Goal: Information Seeking & Learning: Learn about a topic

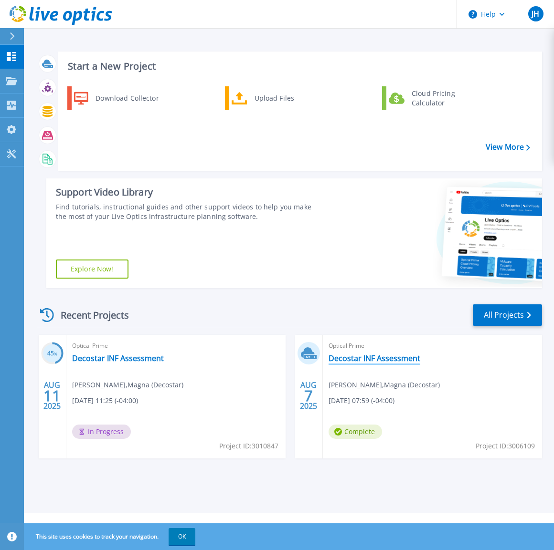
click at [370, 360] on link "Decostar INF Assessment" at bounding box center [374, 359] width 92 height 10
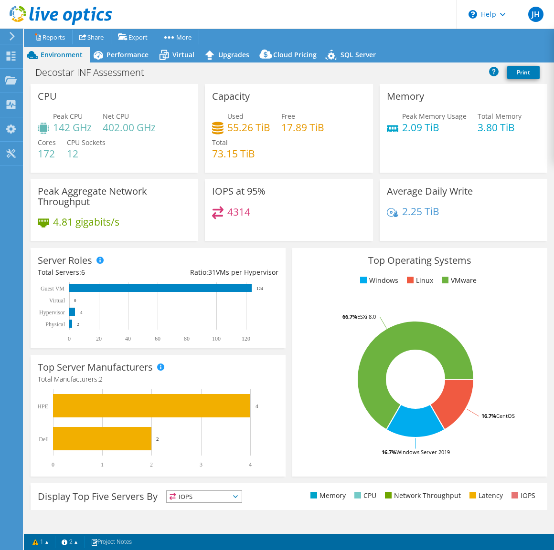
select select "USD"
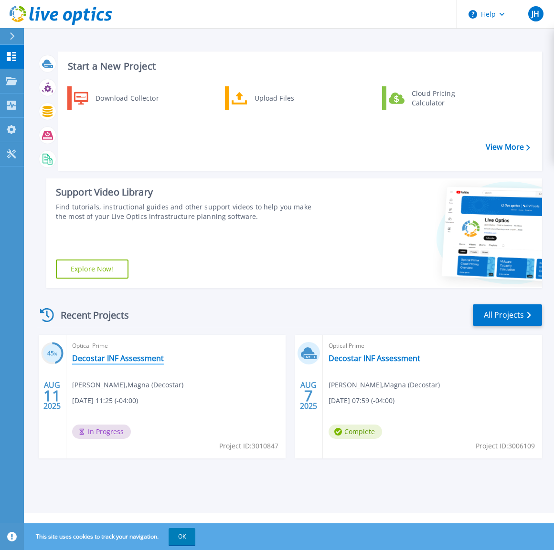
click at [110, 358] on link "Decostar INF Assessment" at bounding box center [118, 359] width 92 height 10
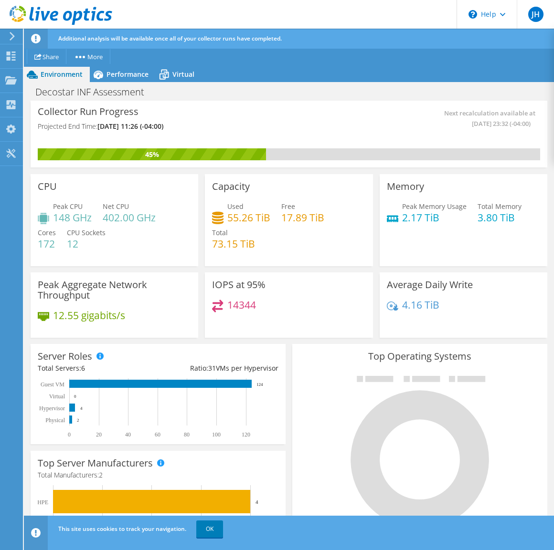
scroll to position [371, 0]
click at [321, 358] on h3 "Top Operating Systems" at bounding box center [419, 356] width 241 height 11
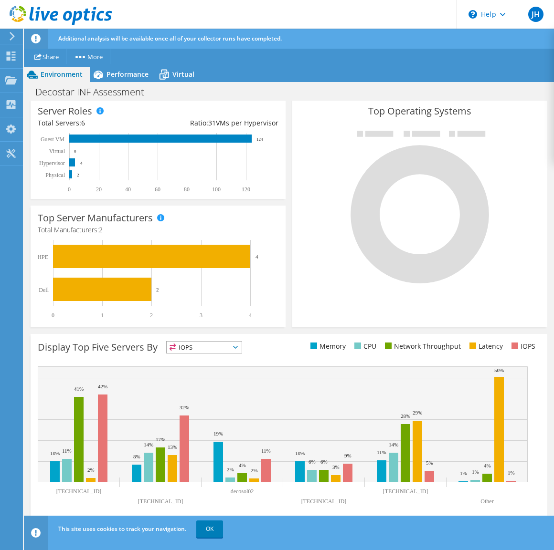
scroll to position [0, 0]
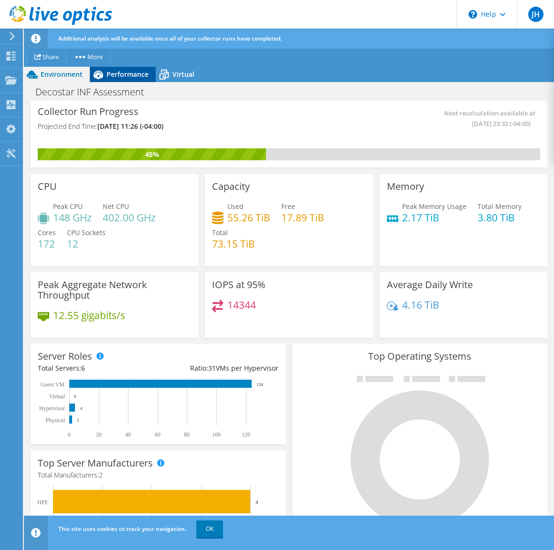
click at [129, 73] on span "Performance" at bounding box center [127, 74] width 42 height 9
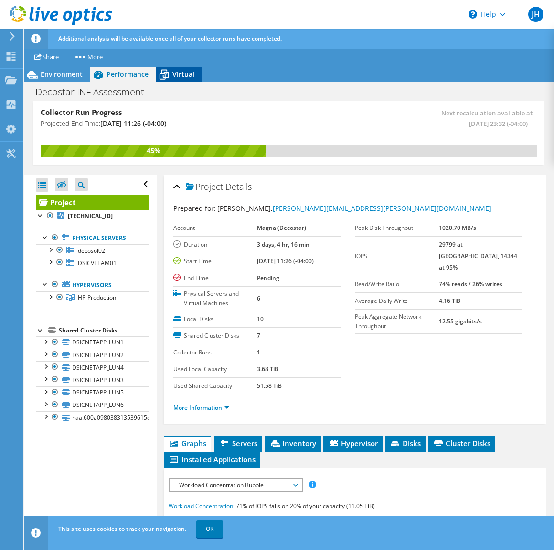
click at [180, 74] on span "Virtual" at bounding box center [183, 74] width 22 height 9
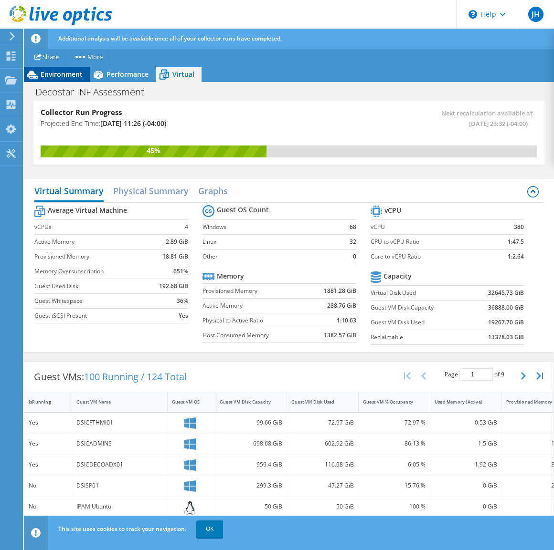
click at [66, 73] on span "Environment" at bounding box center [62, 74] width 42 height 9
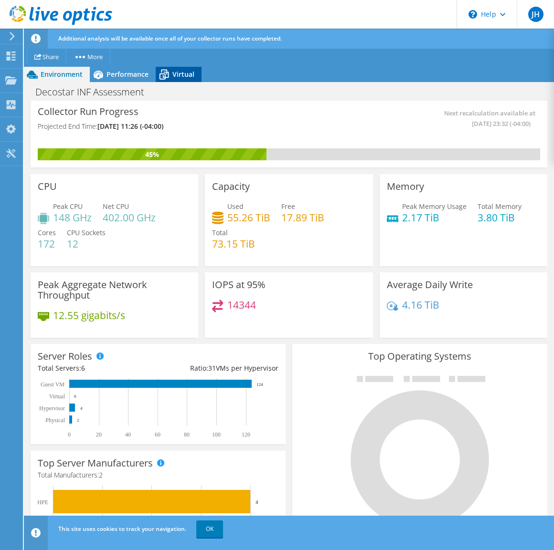
click at [179, 74] on span "Virtual" at bounding box center [183, 74] width 22 height 9
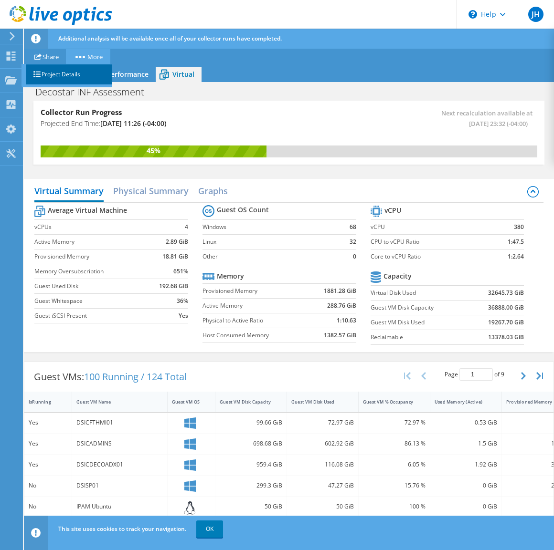
click at [61, 73] on link "Project Details" at bounding box center [69, 74] width 86 height 20
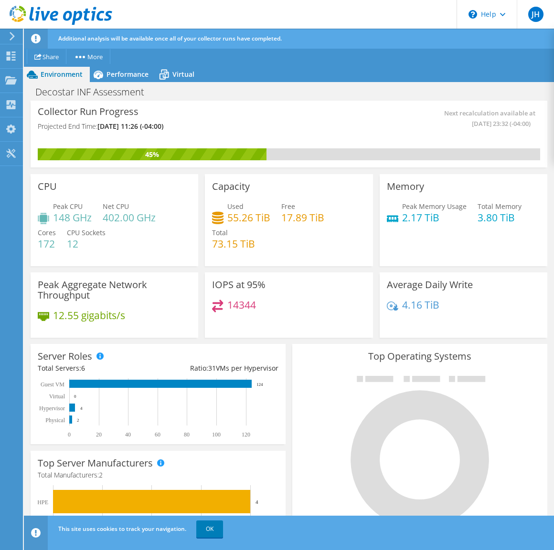
scroll to position [48, 0]
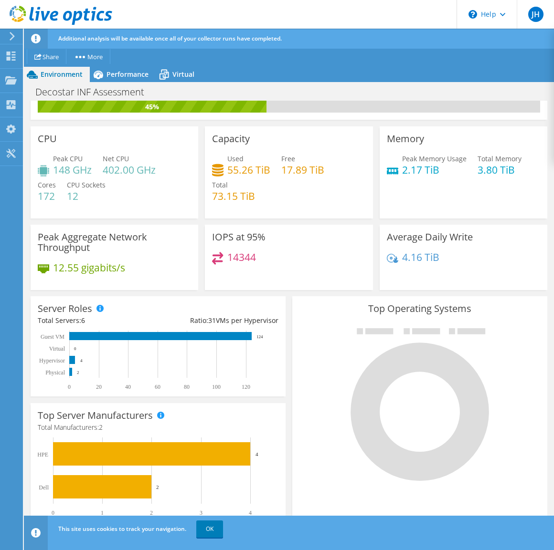
click at [300, 317] on div "Top Operating Systems Windows Linux VMware" at bounding box center [419, 410] width 255 height 229
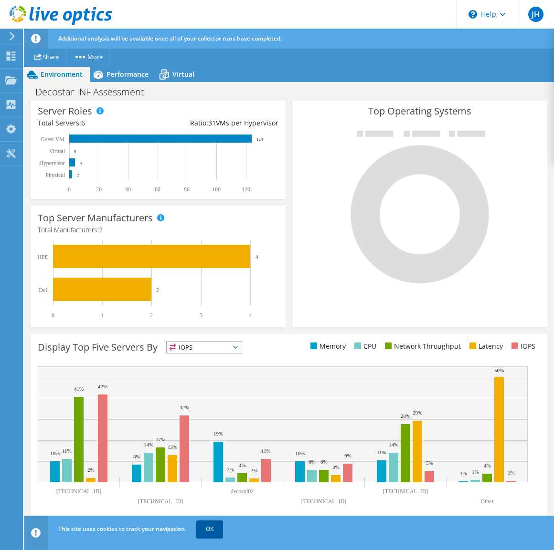
click at [201, 531] on link "OK" at bounding box center [209, 529] width 27 height 17
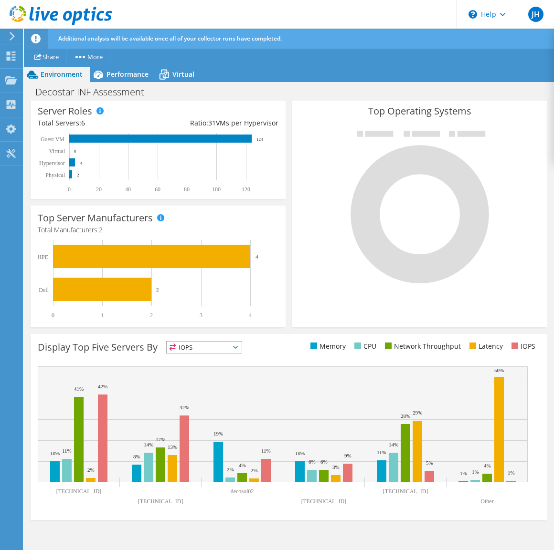
click at [232, 345] on span "IOPS" at bounding box center [204, 347] width 75 height 11
click at [219, 377] on li "Memory" at bounding box center [204, 373] width 75 height 13
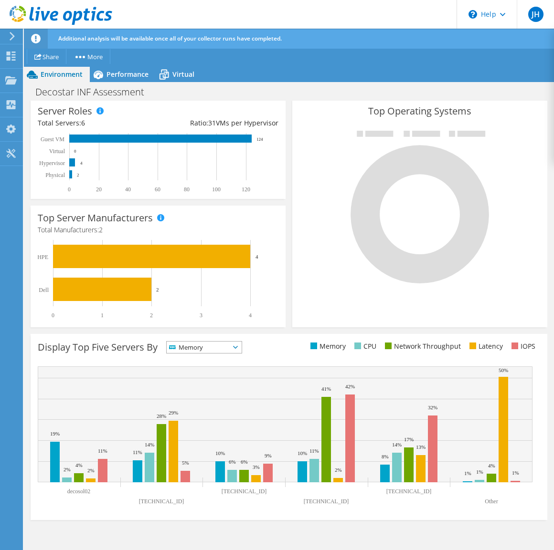
click at [229, 345] on span "Memory" at bounding box center [198, 347] width 63 height 11
click at [215, 387] on li "CPU" at bounding box center [204, 386] width 75 height 13
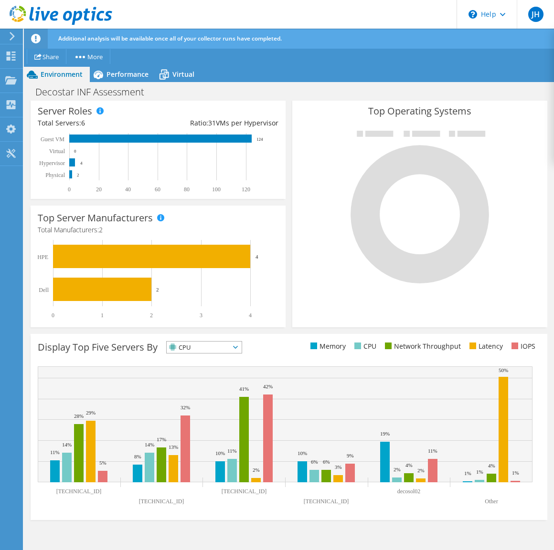
click at [227, 347] on span "CPU" at bounding box center [198, 347] width 63 height 11
click at [216, 397] on li "Network Throughput" at bounding box center [204, 399] width 75 height 13
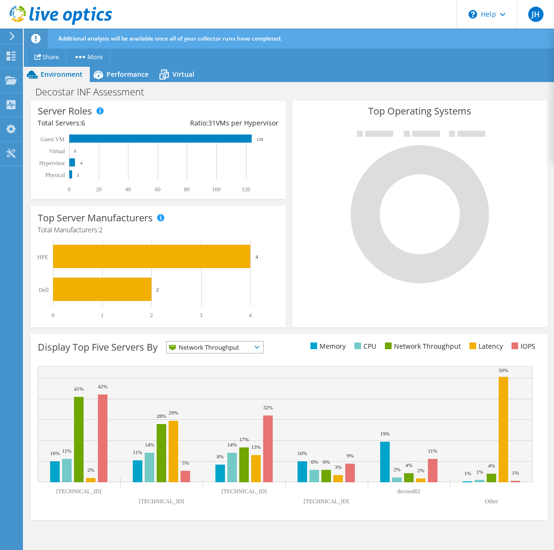
click at [231, 349] on span "Network Throughput" at bounding box center [209, 347] width 84 height 11
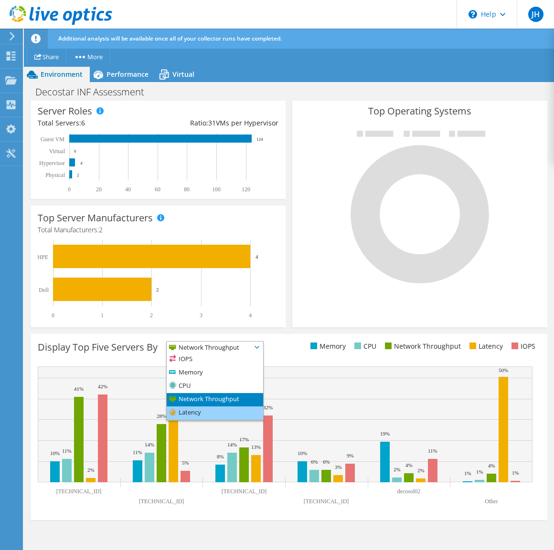
click at [224, 414] on li "Latency" at bounding box center [215, 413] width 96 height 13
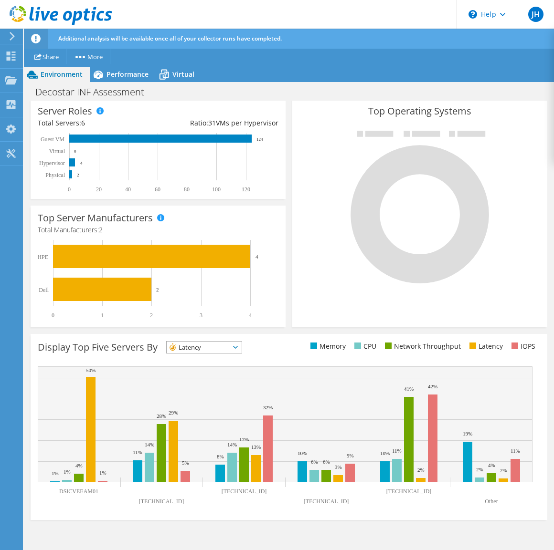
click at [241, 345] on span "Latency" at bounding box center [204, 347] width 75 height 11
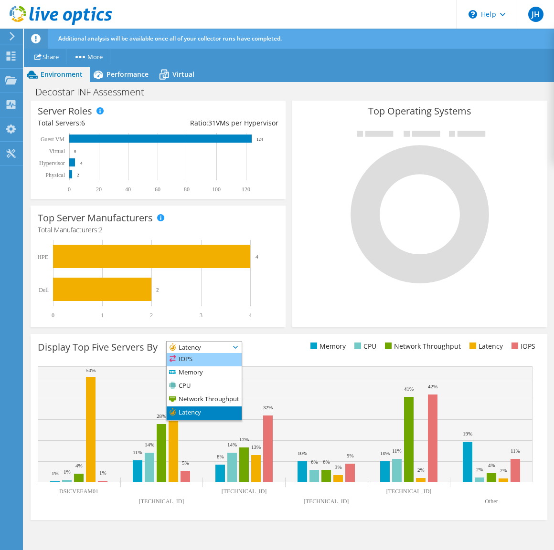
click at [220, 360] on li "IOPS" at bounding box center [204, 359] width 75 height 13
